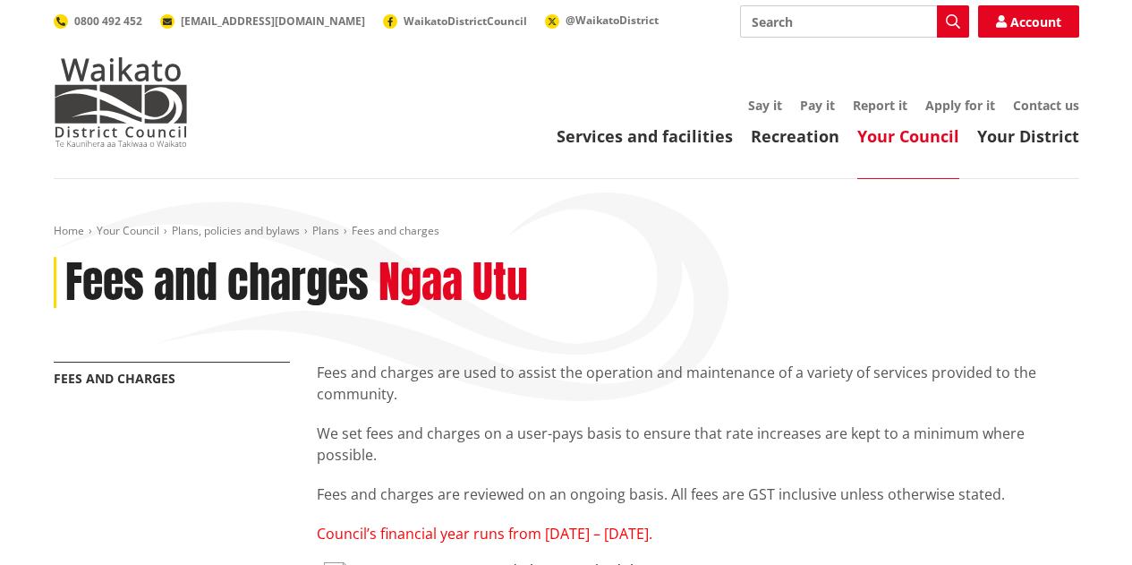
scroll to position [358, 0]
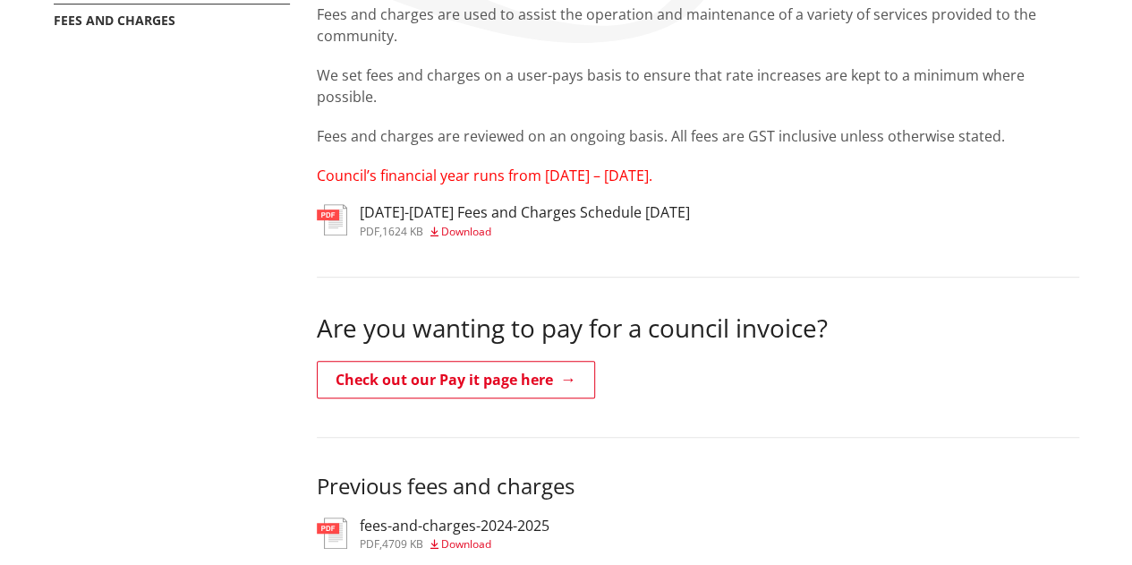
click at [476, 226] on span "Download" at bounding box center [466, 231] width 50 height 15
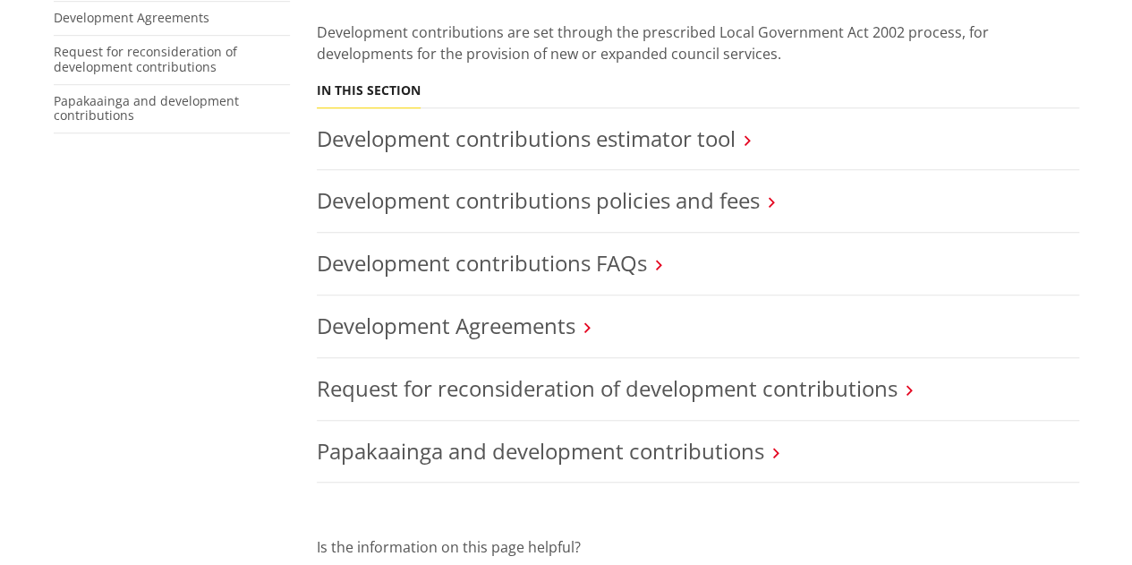
scroll to position [537, 0]
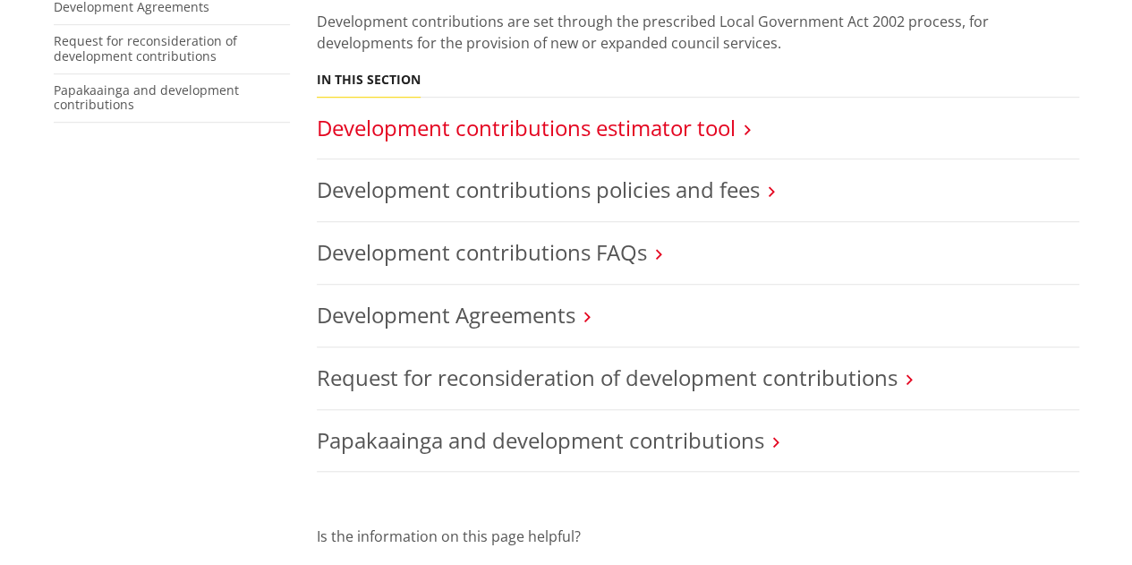
click at [611, 116] on link "Development contributions estimator tool" at bounding box center [526, 128] width 419 height 30
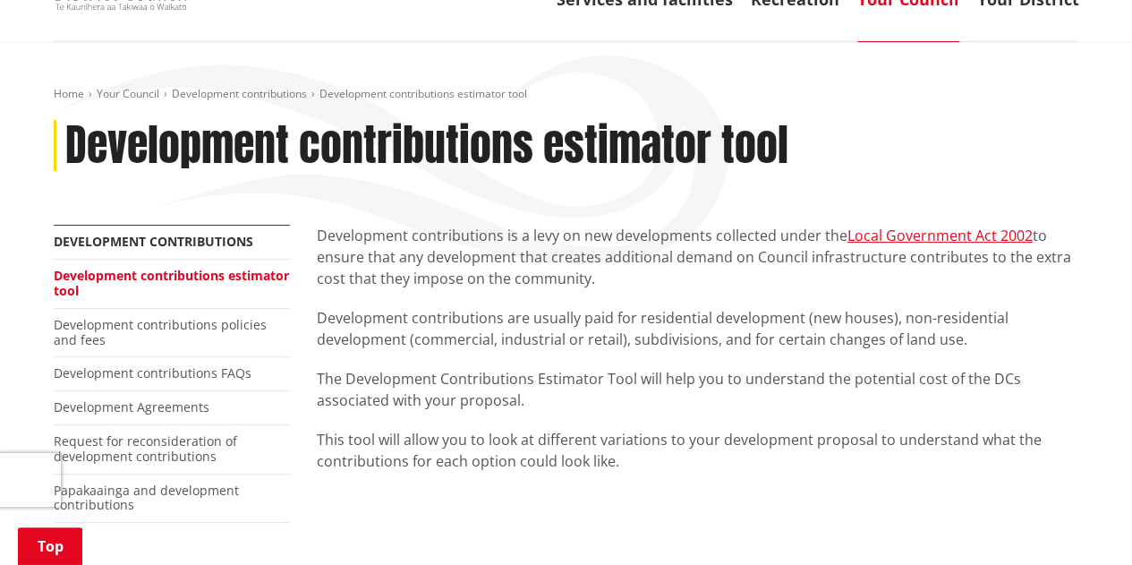
scroll to position [537, 0]
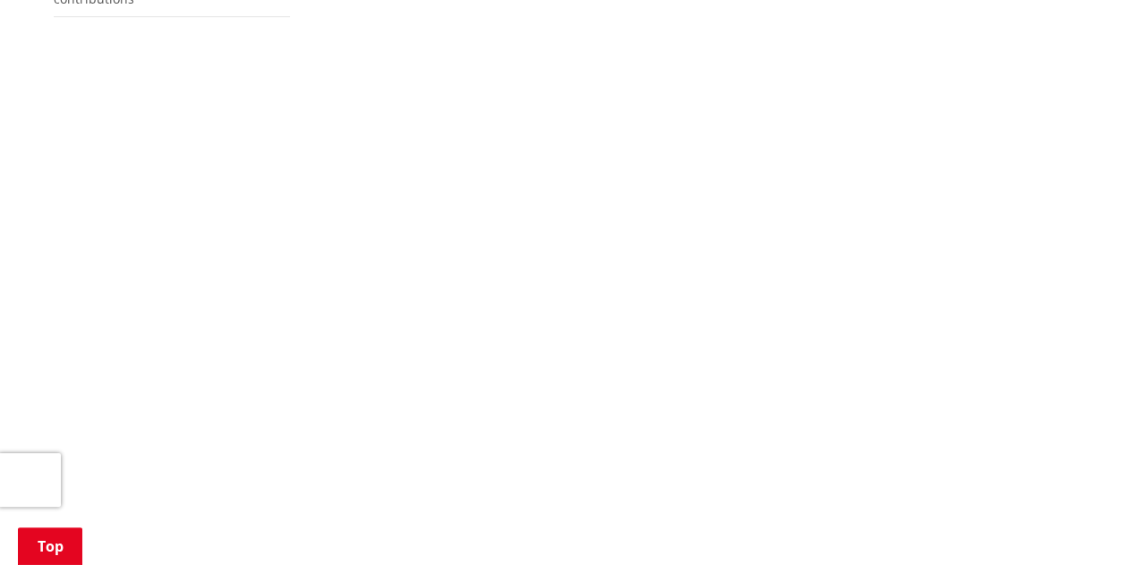
scroll to position [627, 0]
drag, startPoint x: 283, startPoint y: 122, endPoint x: 296, endPoint y: 118, distance: 13.9
click at [283, 122] on div "More from this section Development contributions Development contributions esti…" at bounding box center [566, 569] width 1053 height 1669
